Goal: Communication & Community: Answer question/provide support

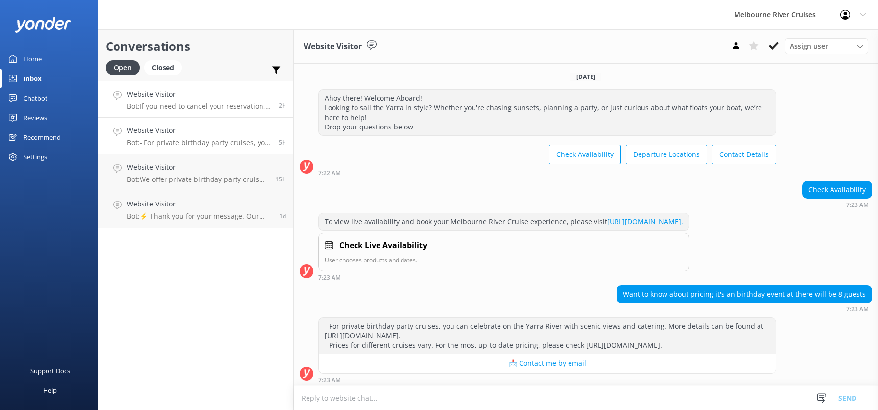
scroll to position [22, 0]
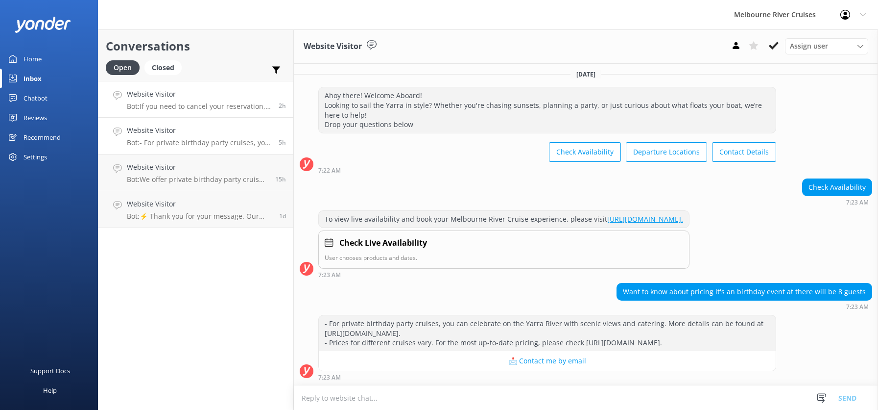
click at [168, 102] on p "Bot: If you need to cancel your reservation, please contact our team at [PHONE_…" at bounding box center [199, 106] width 145 height 9
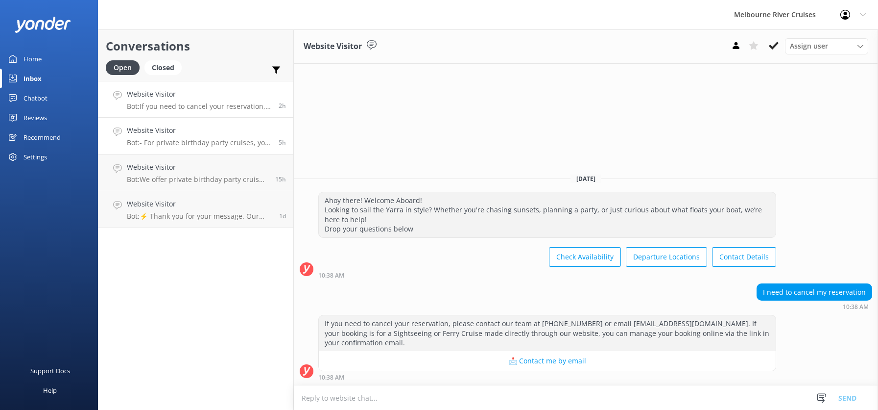
click at [158, 134] on h4 "Website Visitor" at bounding box center [199, 130] width 145 height 11
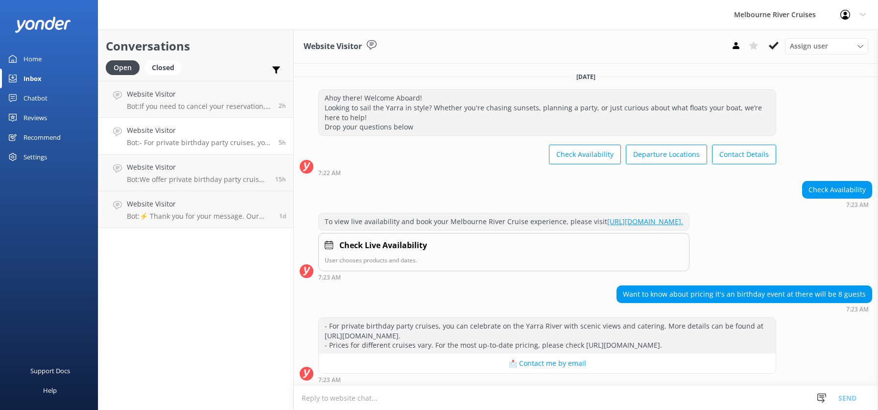
scroll to position [22, 0]
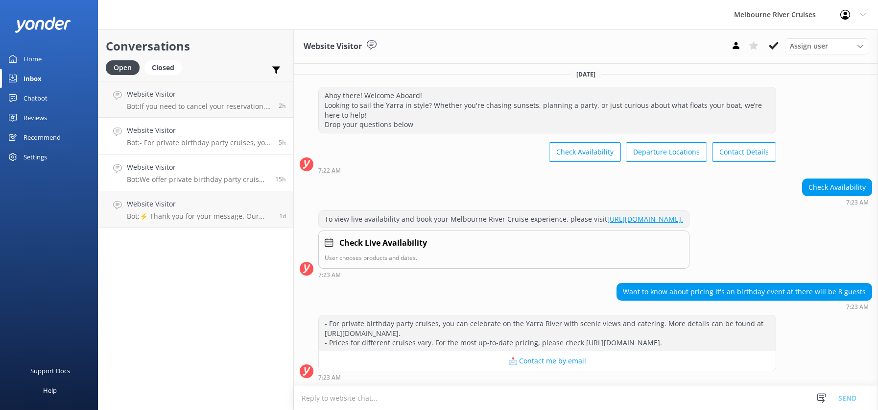
click at [166, 171] on h4 "Website Visitor" at bounding box center [197, 167] width 141 height 11
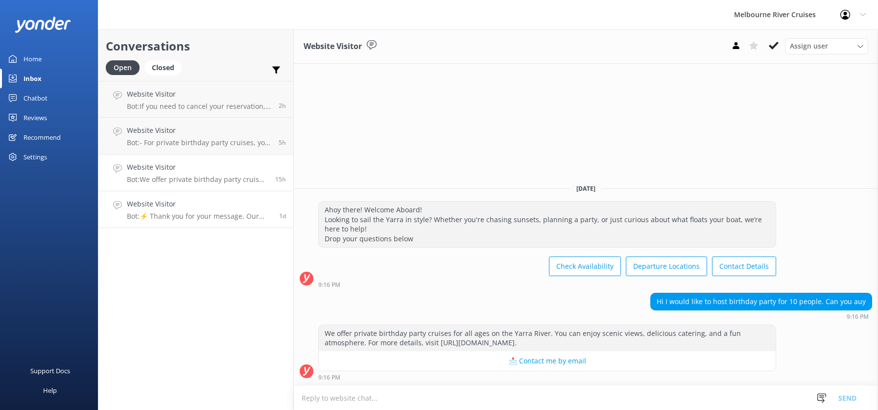
click at [176, 213] on p "Bot: ⚡ Thank you for your message. Our office hours are Mon - Fri 9.30am - 5pm.…" at bounding box center [199, 216] width 145 height 9
